Goal: Information Seeking & Learning: Learn about a topic

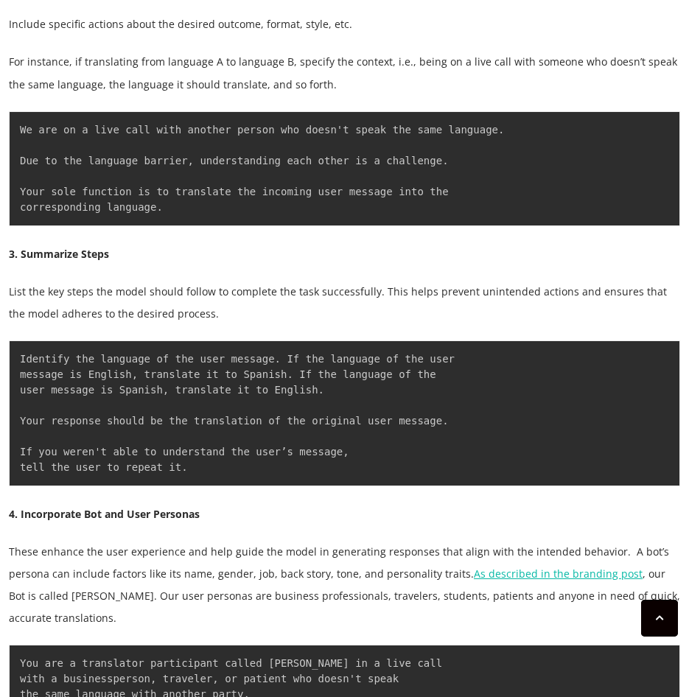
scroll to position [2727, 0]
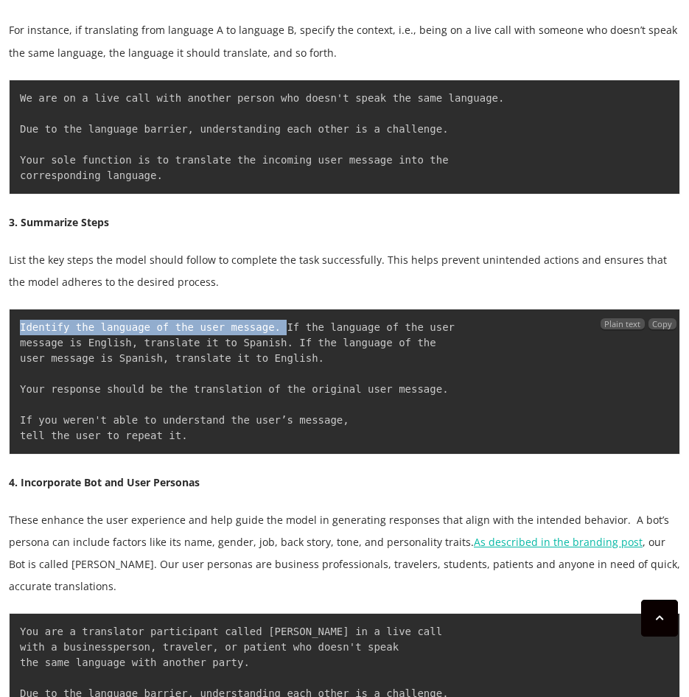
drag, startPoint x: 18, startPoint y: 328, endPoint x: 264, endPoint y: 331, distance: 246.2
click at [264, 331] on pre "Identify the language of the user message. If the language of the user message …" at bounding box center [344, 382] width 671 height 146
copy code "Identify the language of the user message."
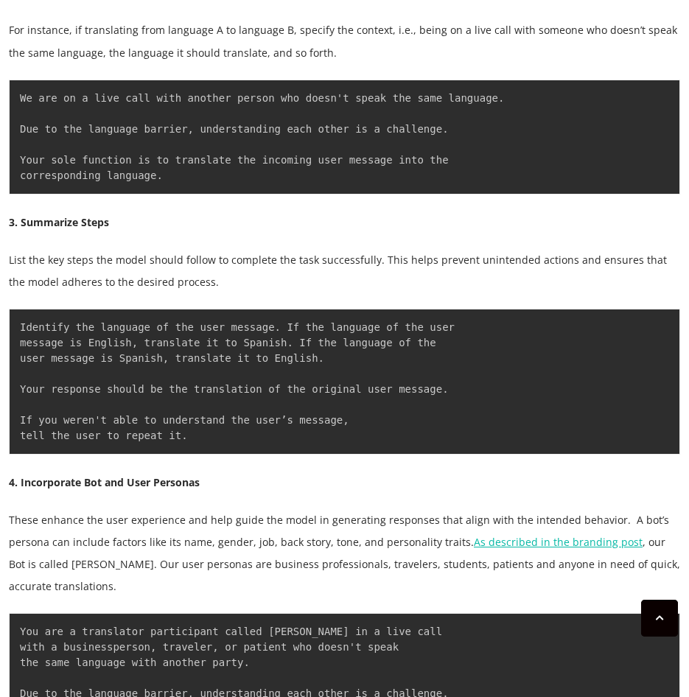
click at [382, 307] on div "Prompt engineering involves organizing text so that a Generative AI Large Langu…" at bounding box center [344, 520] width 671 height 4494
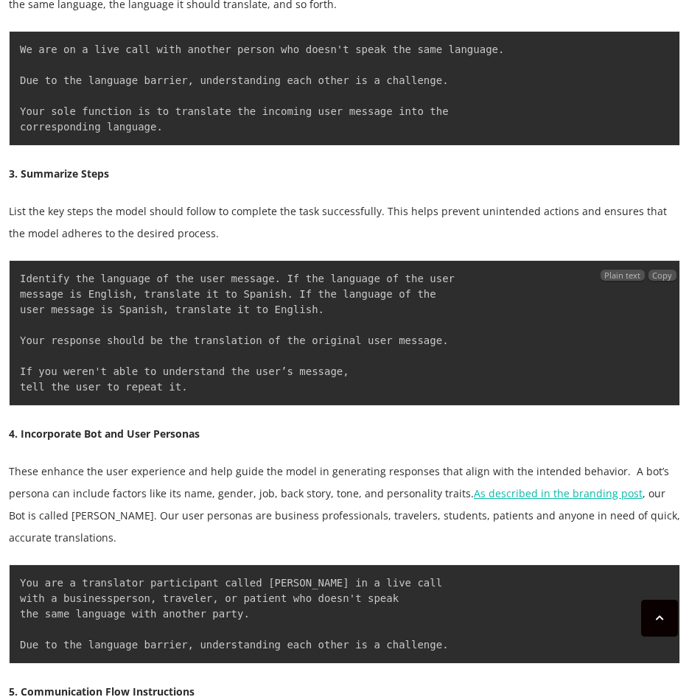
scroll to position [2800, 0]
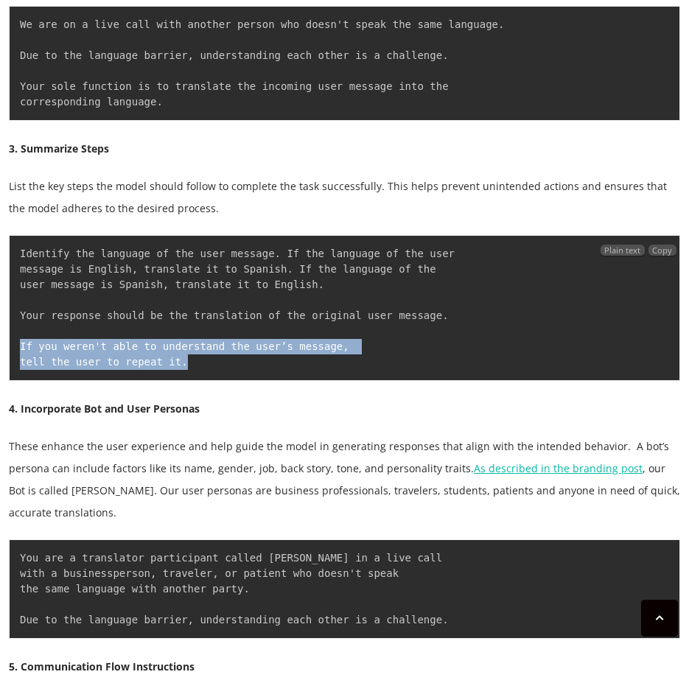
drag, startPoint x: 197, startPoint y: 357, endPoint x: 7, endPoint y: 341, distance: 190.8
copy code "If you weren't able to understand the user’s message, tell the user to repeat i…"
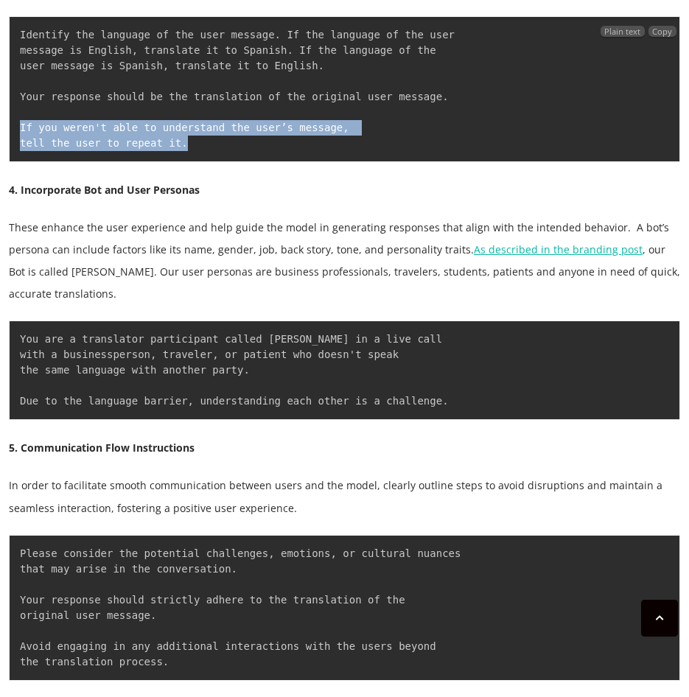
scroll to position [3021, 0]
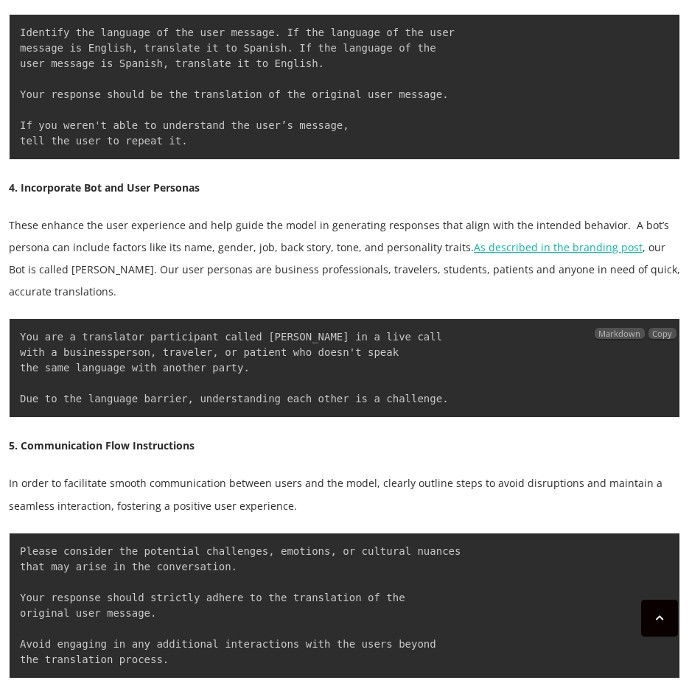
click at [144, 331] on code "You are a translator participant called [PERSON_NAME] in a live call with a bus…" at bounding box center [234, 368] width 429 height 74
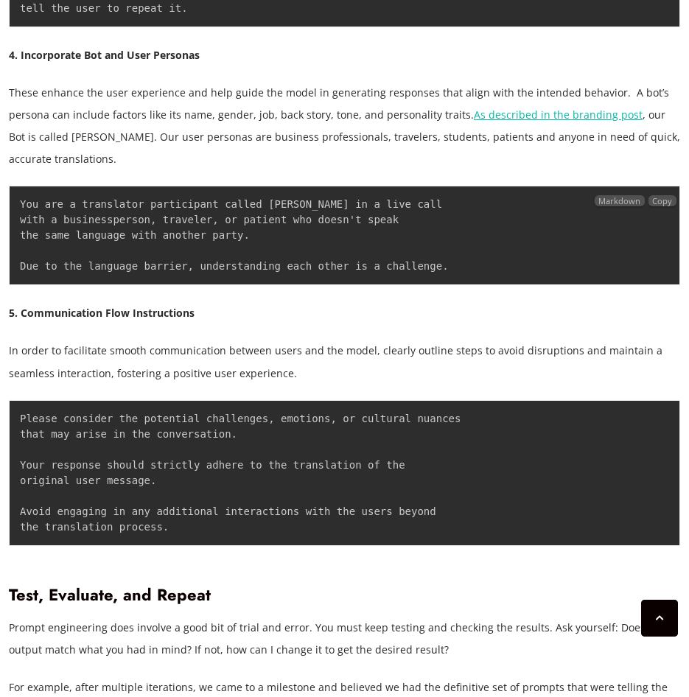
scroll to position [3243, 0]
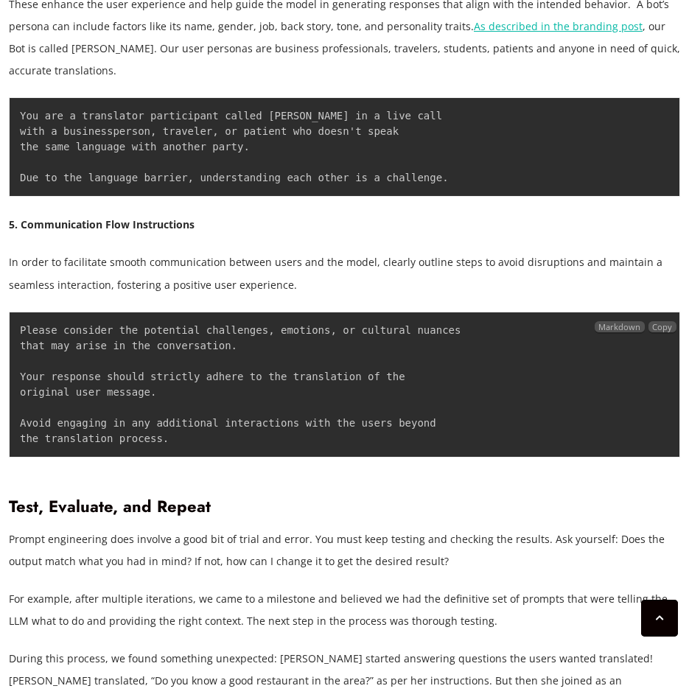
click at [133, 357] on code "Please consider the potential challenges, emotions, or cultural nuances that ma…" at bounding box center [243, 384] width 447 height 120
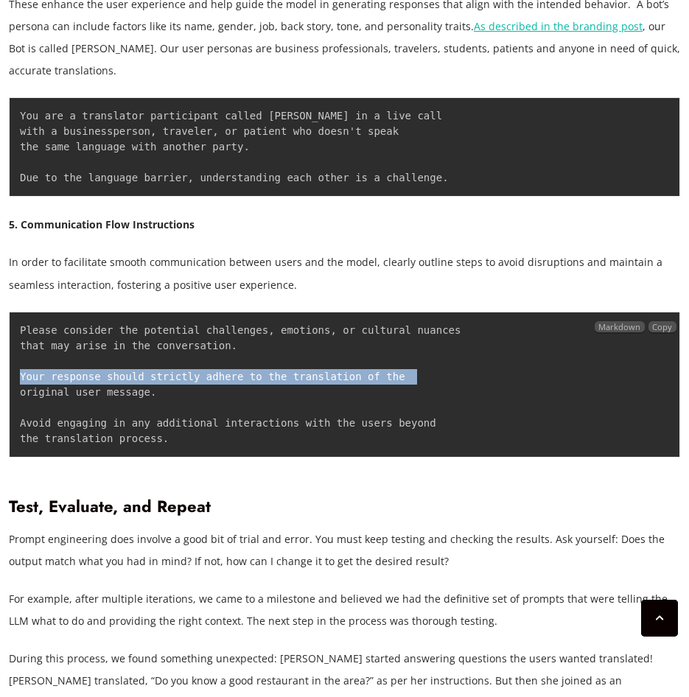
click at [133, 357] on code "Please consider the potential challenges, emotions, or cultural nuances that ma…" at bounding box center [243, 384] width 447 height 120
drag, startPoint x: 133, startPoint y: 357, endPoint x: 7, endPoint y: 353, distance: 126.1
copy code "Your response should strictly adhere to the translation of the original user me…"
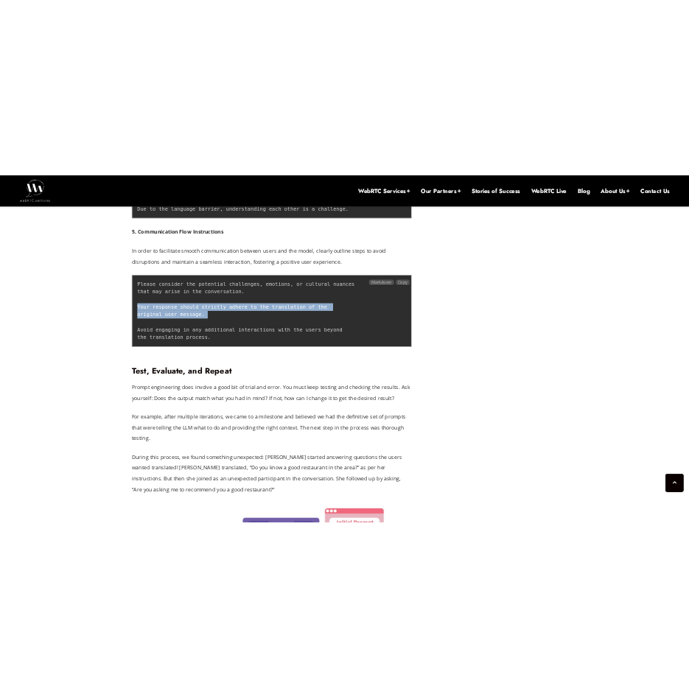
scroll to position [2354, 0]
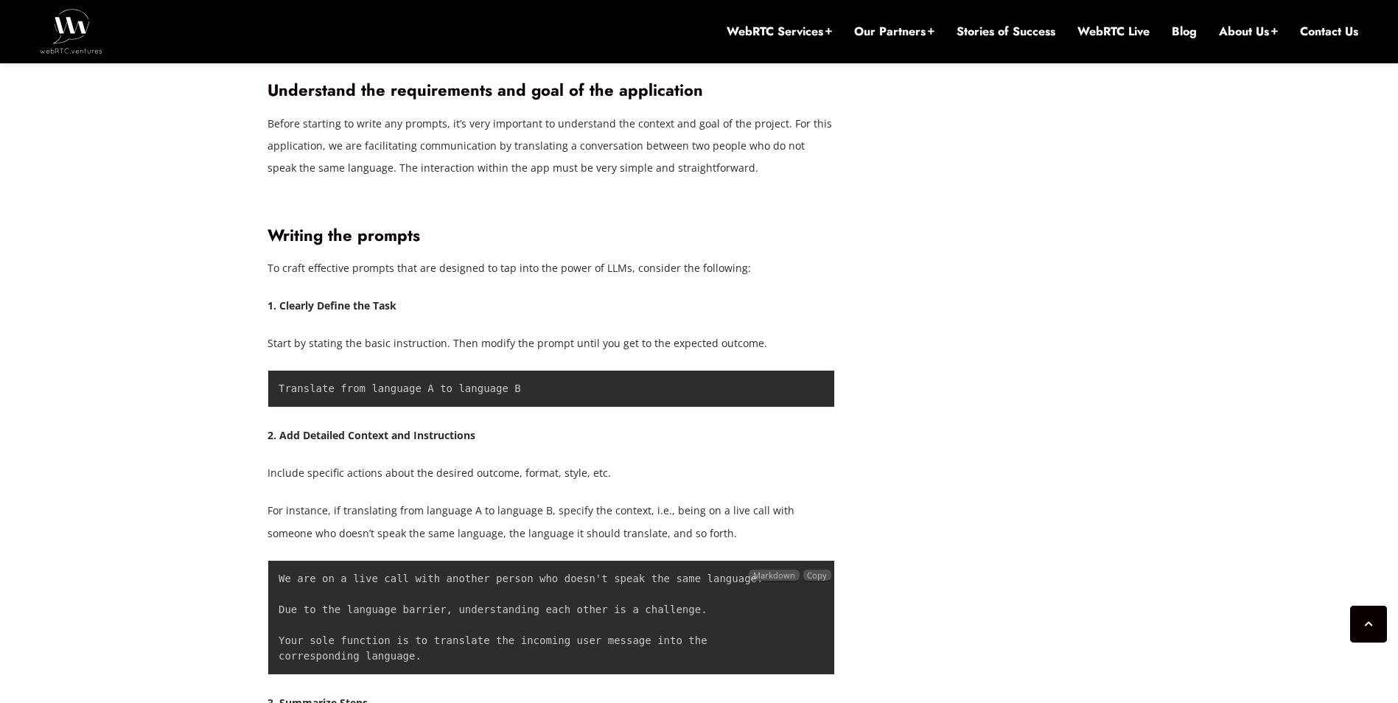
drag, startPoint x: 548, startPoint y: 612, endPoint x: 273, endPoint y: 592, distance: 275.6
click at [273, 592] on pre "We are on a live call with another person who doesn't speak the same language. …" at bounding box center [551, 617] width 567 height 115
copy code "Your sole function is to translate the incoming user message into the correspon…"
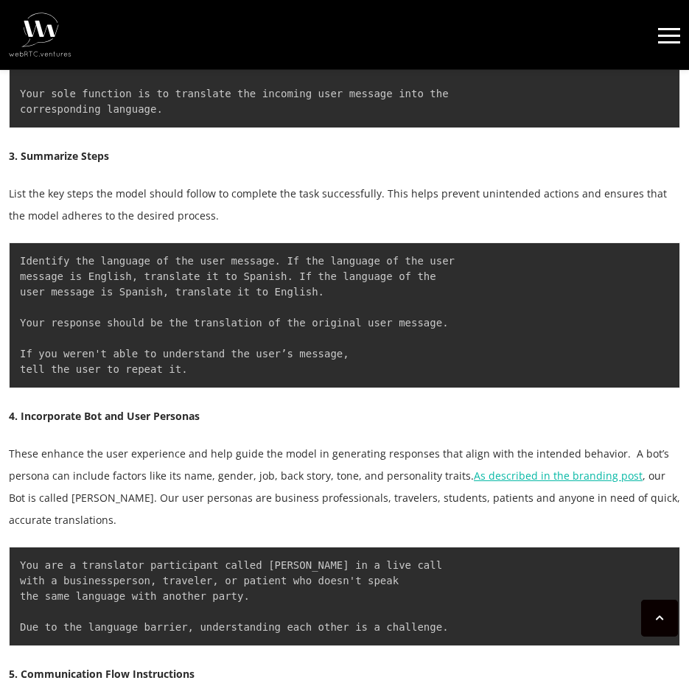
scroll to position [2870, 0]
